Goal: Task Accomplishment & Management: Use online tool/utility

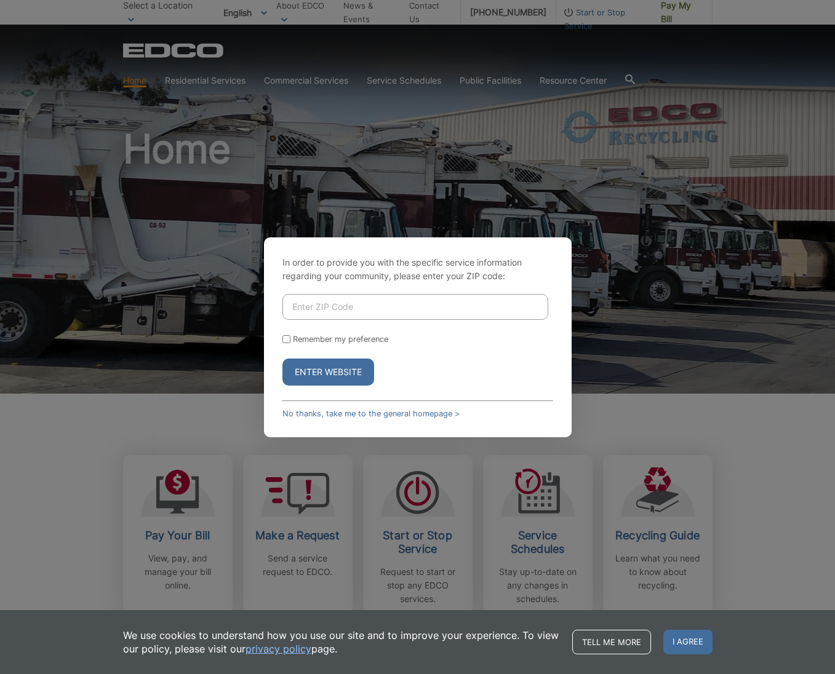
click at [337, 306] on input "Enter ZIP Code" at bounding box center [415, 307] width 266 height 26
type input "91941"
click at [342, 367] on button "Enter Website" at bounding box center [328, 372] width 92 height 27
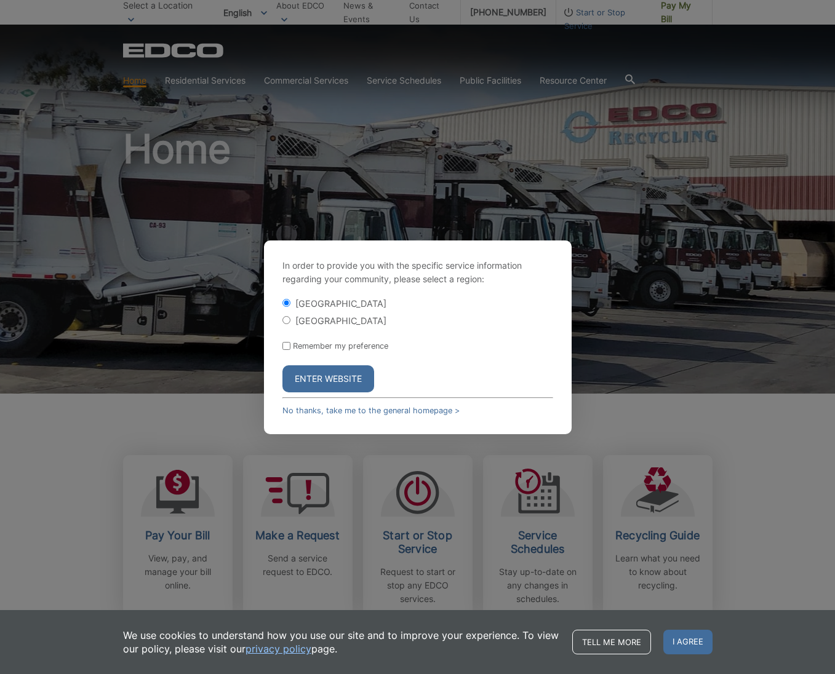
click at [338, 377] on button "Enter Website" at bounding box center [328, 378] width 92 height 27
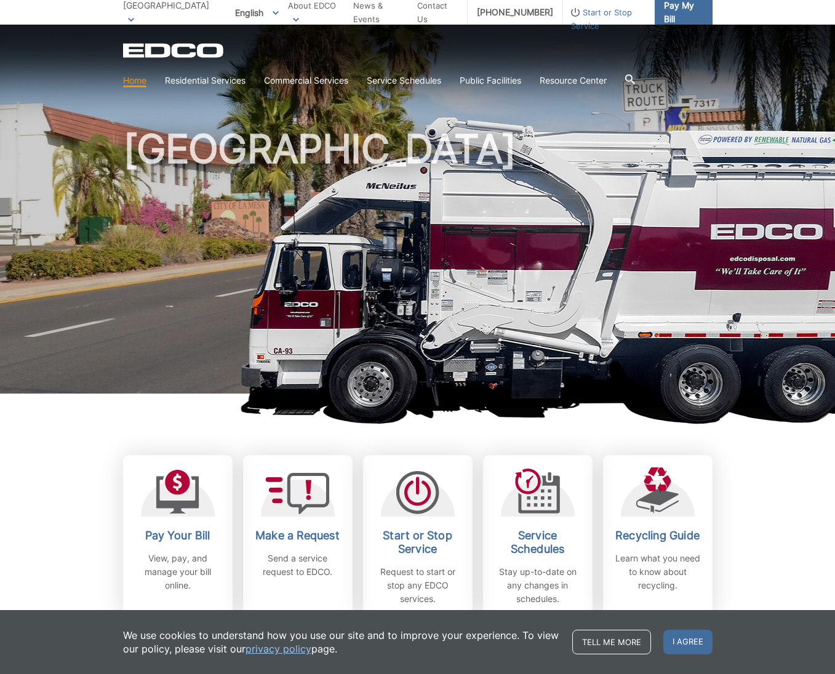
click at [703, 6] on link "Pay My Bill" at bounding box center [684, 12] width 58 height 25
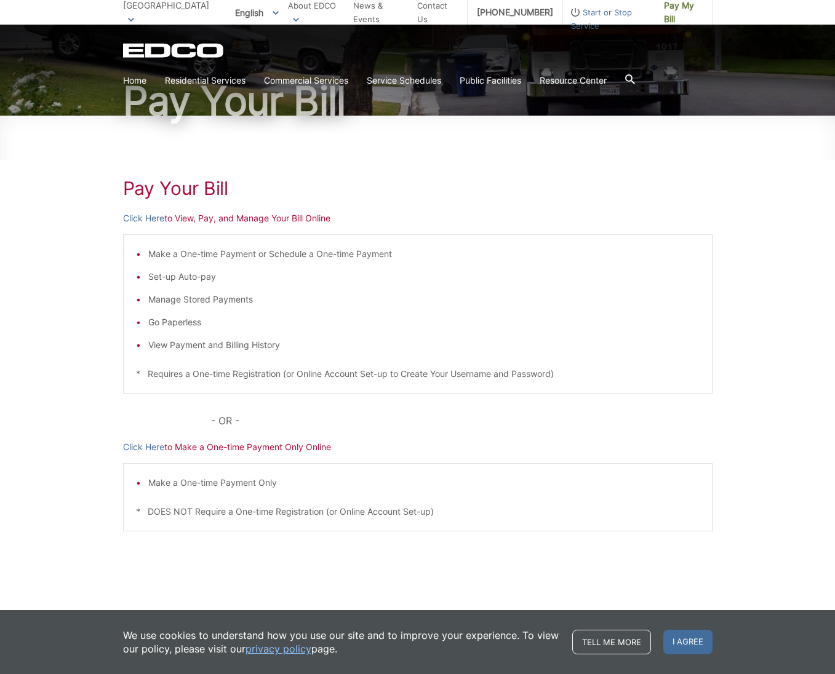
scroll to position [100, 0]
click at [141, 215] on link "Click Here" at bounding box center [143, 219] width 41 height 14
